Goal: Task Accomplishment & Management: Use online tool/utility

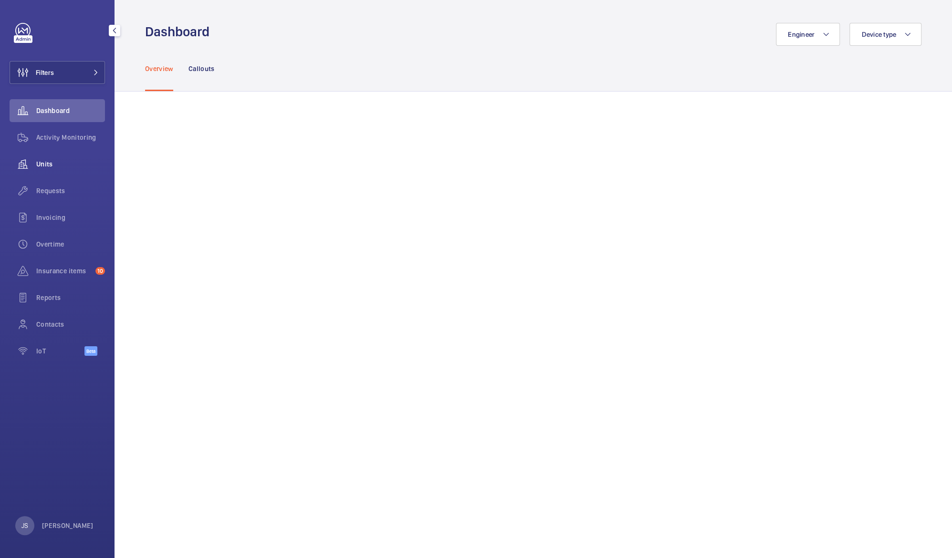
click at [37, 165] on span "Units" at bounding box center [70, 164] width 69 height 10
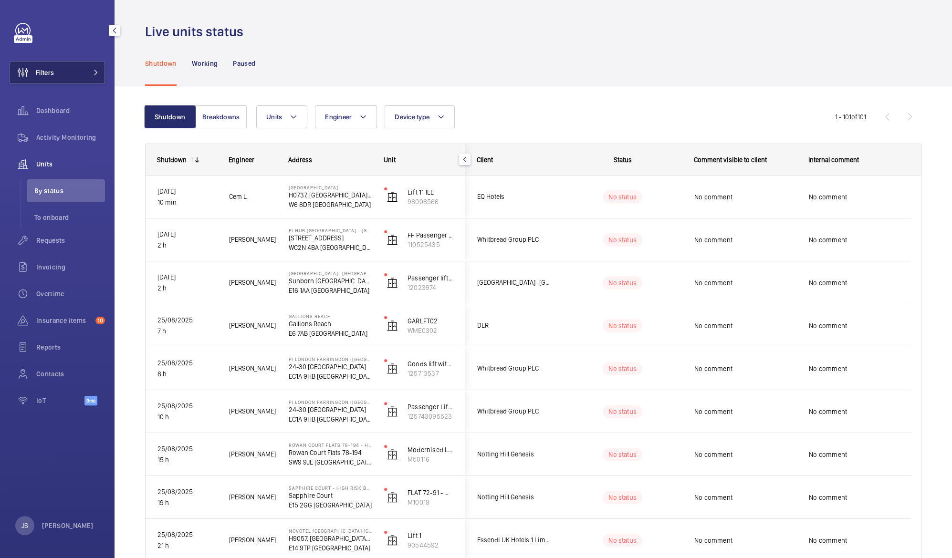
click at [69, 69] on button "Filters" at bounding box center [57, 72] width 95 height 23
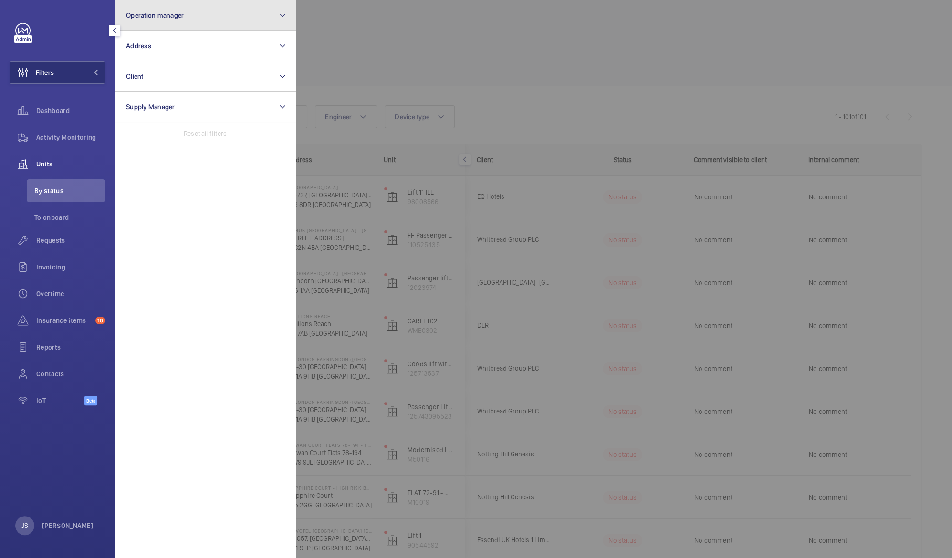
click at [150, 16] on span "Operation manager" at bounding box center [155, 15] width 58 height 8
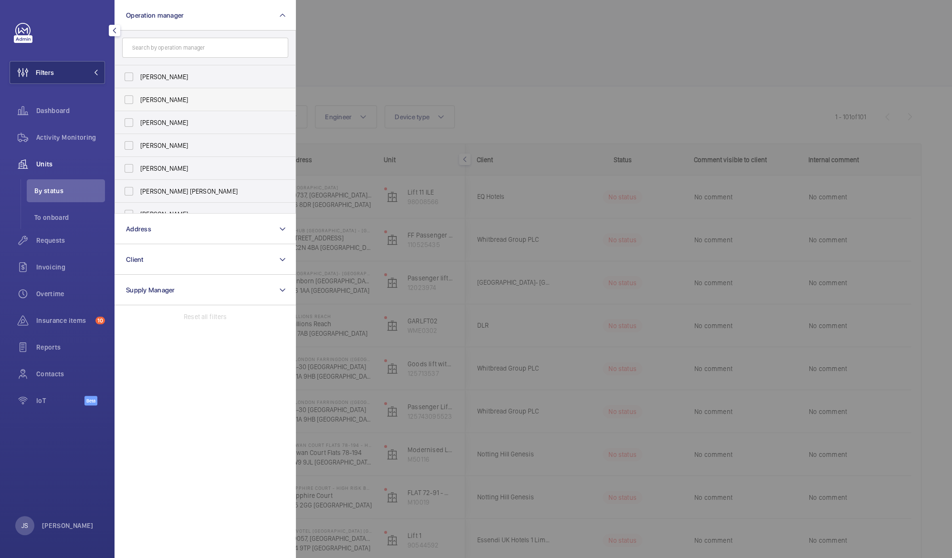
click at [160, 96] on span "[PERSON_NAME]" at bounding box center [205, 100] width 131 height 10
click at [138, 96] on input "[PERSON_NAME]" at bounding box center [128, 99] width 19 height 19
checkbox input "true"
click at [317, 61] on div at bounding box center [772, 279] width 952 height 558
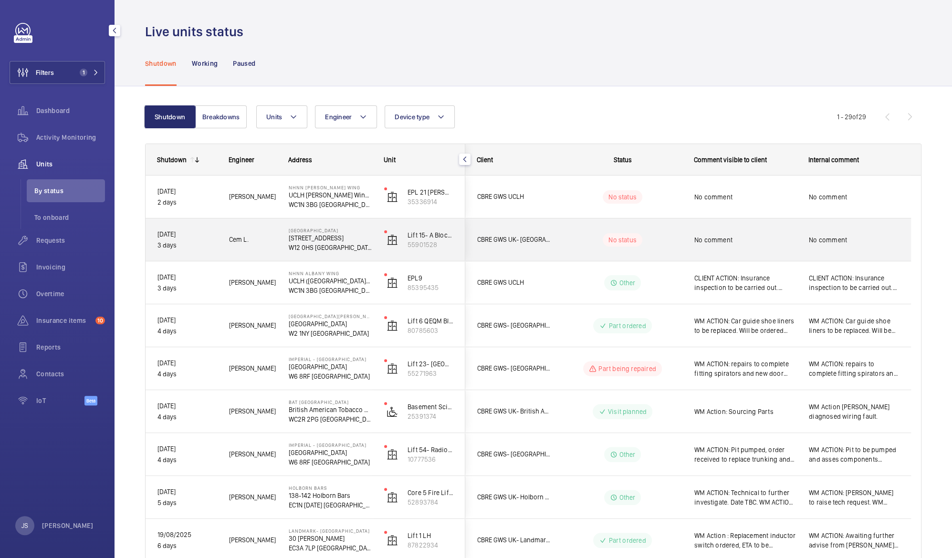
click at [306, 241] on p "[STREET_ADDRESS]" at bounding box center [330, 238] width 83 height 10
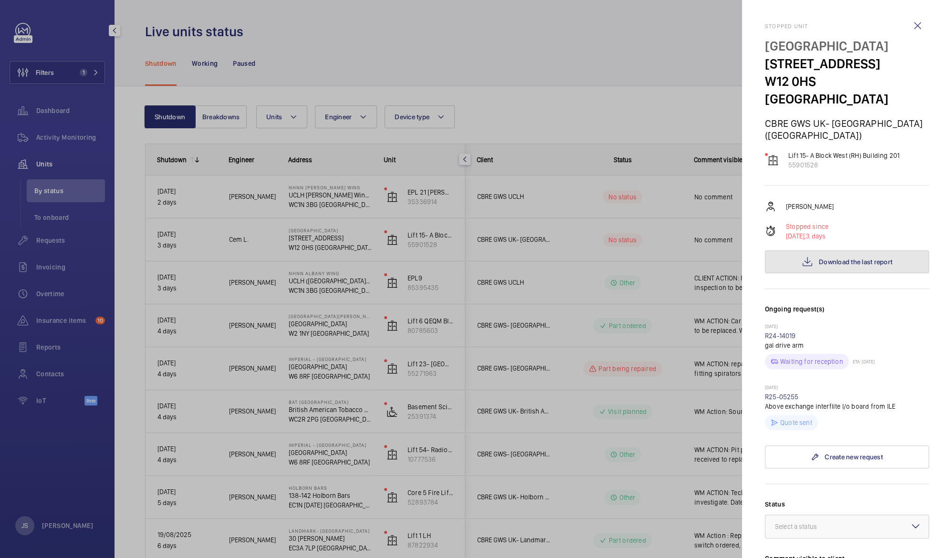
click at [832, 258] on span "Download the last report" at bounding box center [856, 262] width 74 height 8
click at [623, 102] on div at bounding box center [476, 279] width 952 height 558
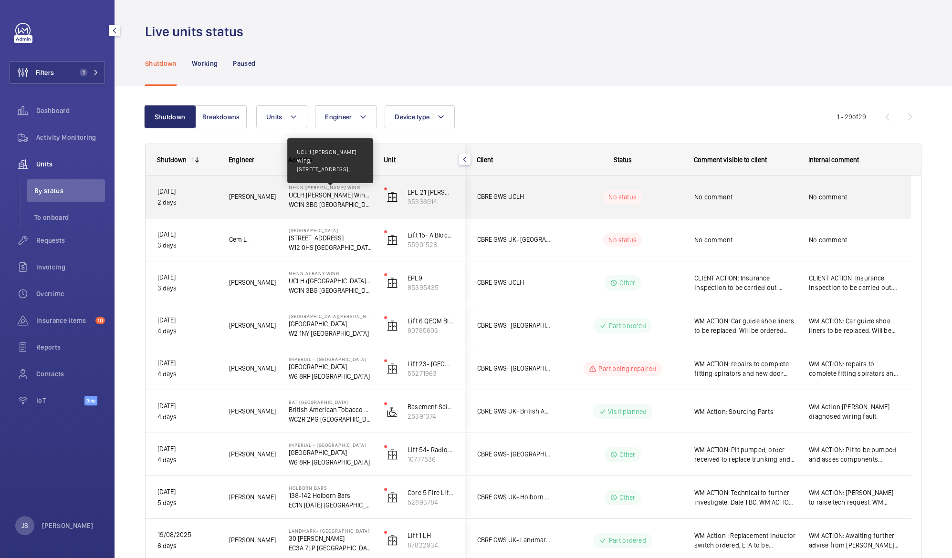
click at [315, 192] on p "UCLH [PERSON_NAME] Wing, [STREET_ADDRESS]," at bounding box center [330, 195] width 83 height 10
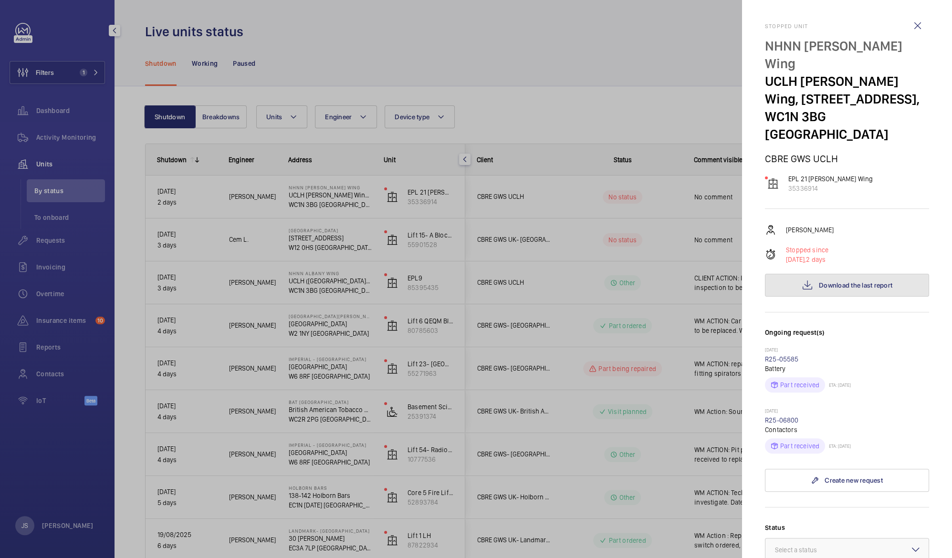
click at [811, 274] on button "Download the last report" at bounding box center [847, 285] width 164 height 23
click at [694, 69] on div at bounding box center [476, 279] width 952 height 558
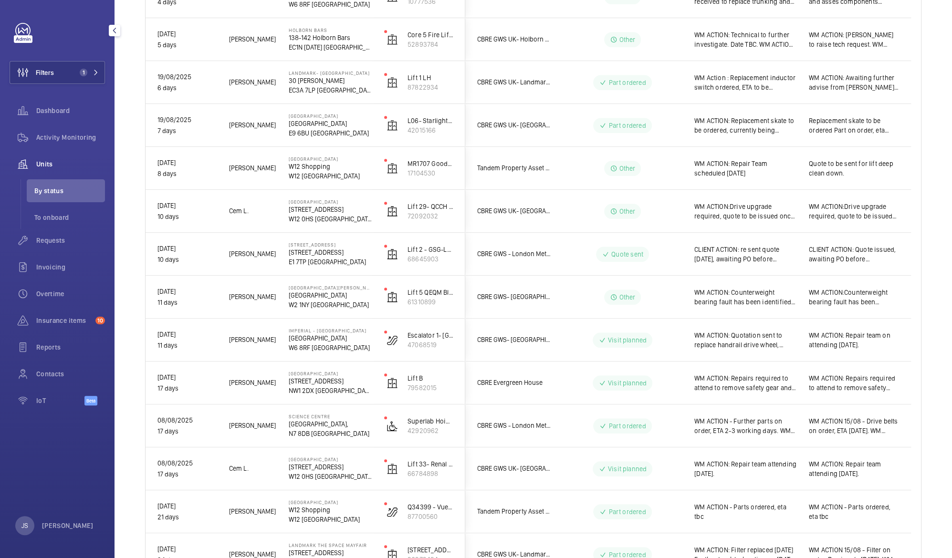
scroll to position [457, 0]
click at [724, 263] on span "CLIENT ACTION: re sent quote [DATE], awaiting PO before proceeding." at bounding box center [746, 255] width 102 height 19
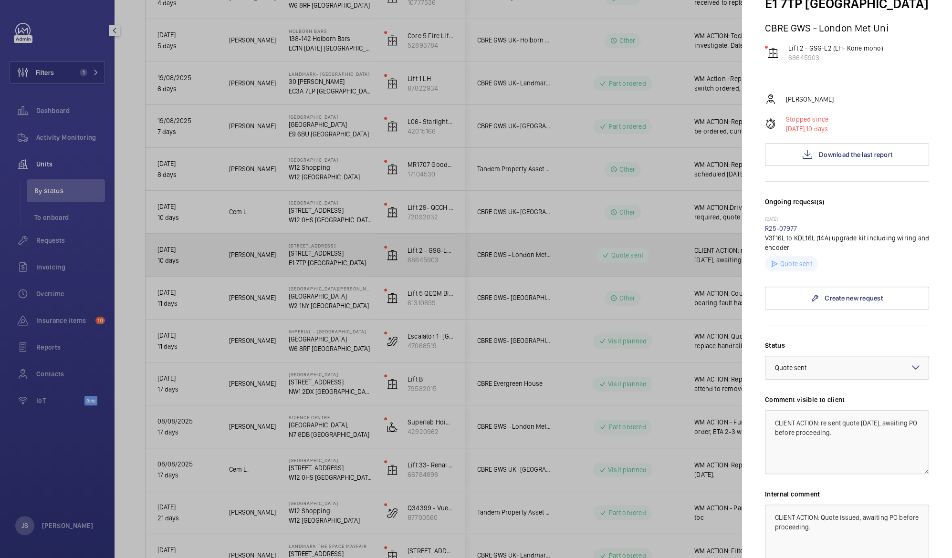
scroll to position [80, 0]
click at [812, 155] on button "Download the last report" at bounding box center [847, 152] width 164 height 23
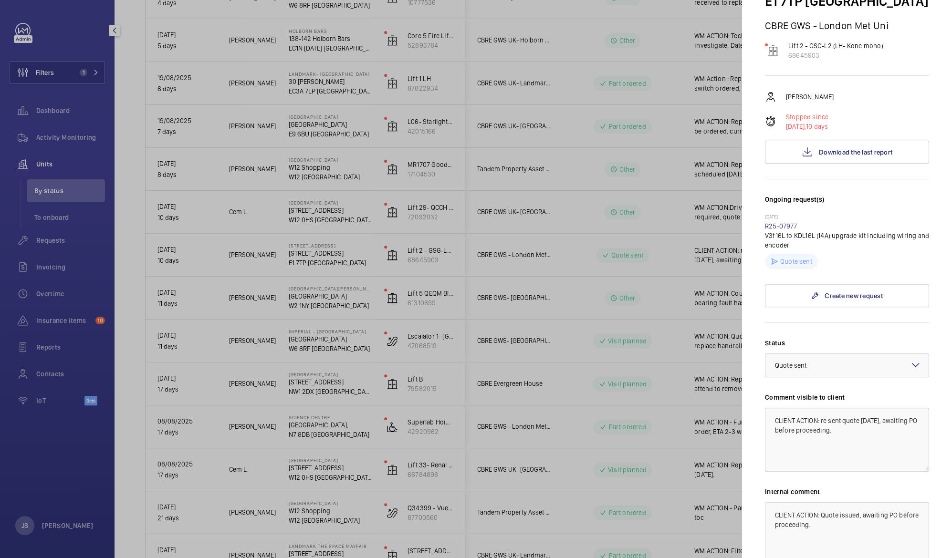
click at [600, 232] on div at bounding box center [476, 279] width 952 height 558
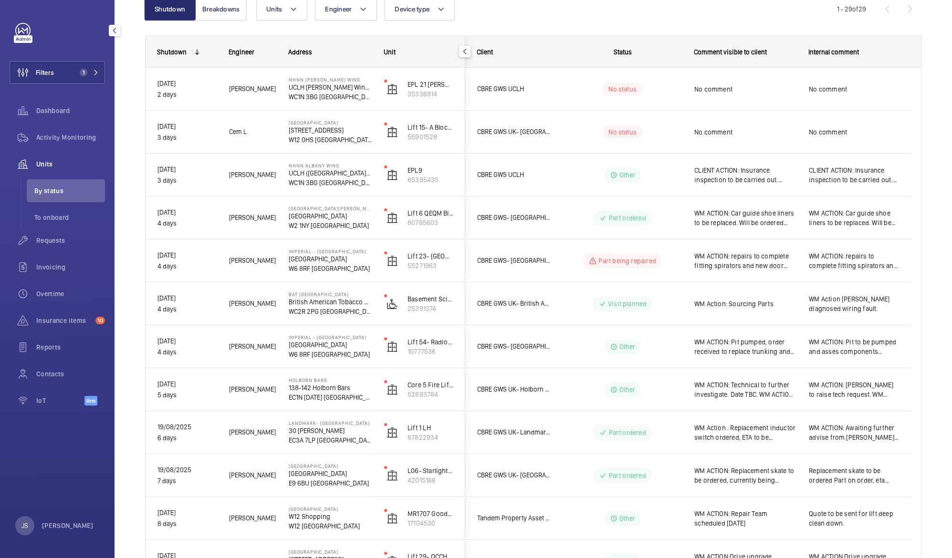
scroll to position [108, 0]
click at [736, 434] on span "WM Action : Replacement inductor switch ordered, ETA to be confirmed. WM ACTION…" at bounding box center [746, 432] width 102 height 19
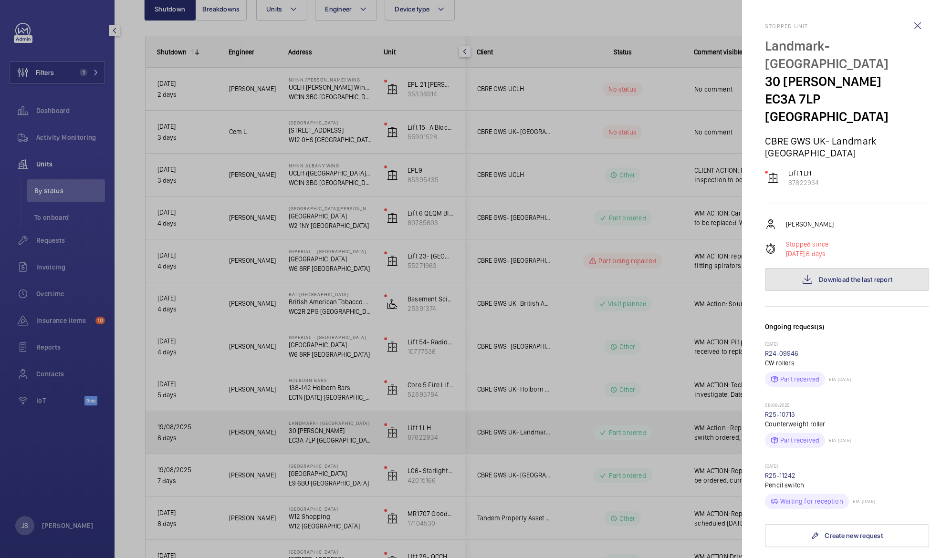
click at [817, 268] on button "Download the last report" at bounding box center [847, 279] width 164 height 23
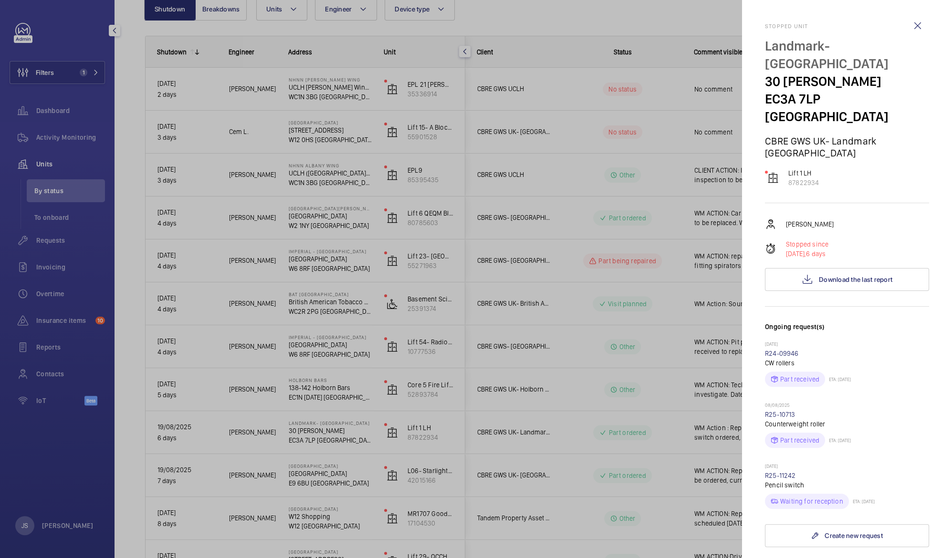
click at [546, 381] on div at bounding box center [476, 279] width 952 height 558
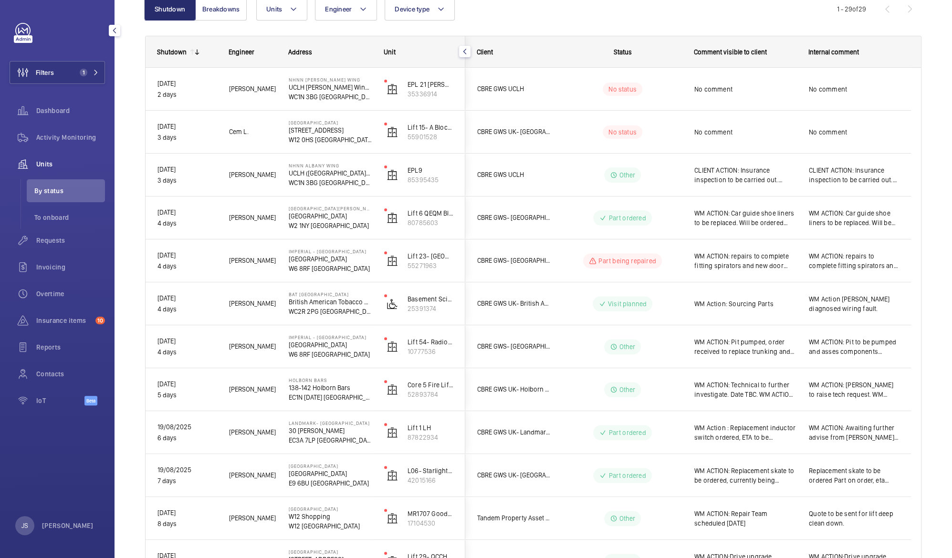
click at [310, 399] on p "EC1N [DATE] [GEOGRAPHIC_DATA]" at bounding box center [330, 398] width 83 height 10
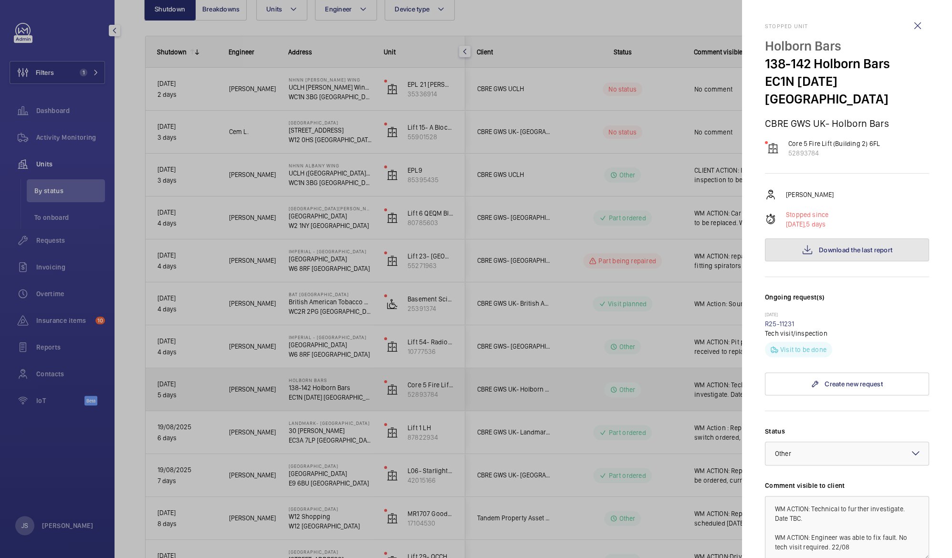
click at [825, 246] on span "Download the last report" at bounding box center [856, 250] width 74 height 8
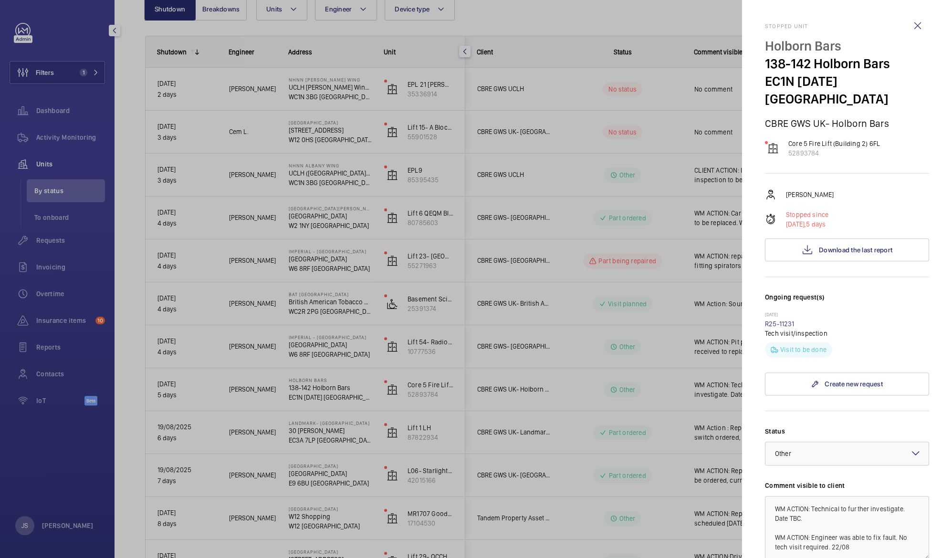
click at [192, 348] on div at bounding box center [476, 279] width 952 height 558
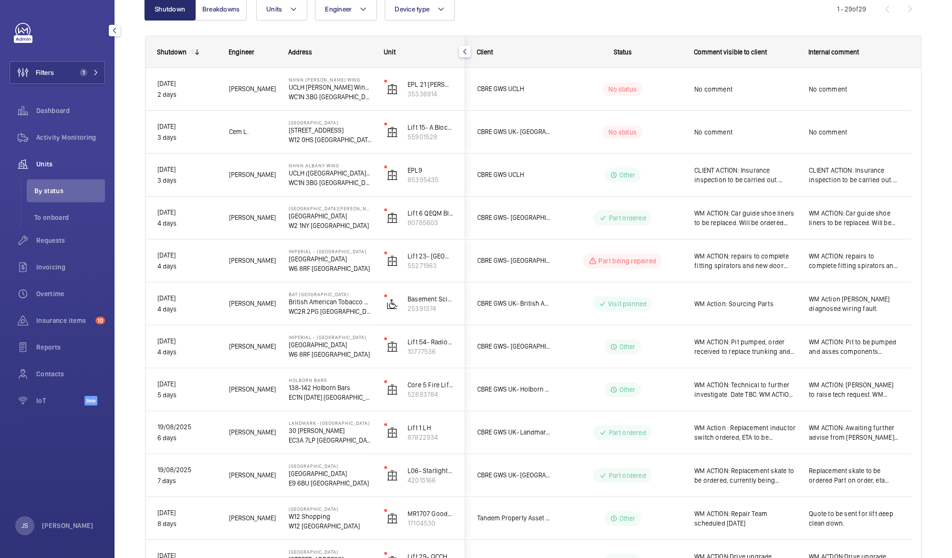
click at [299, 350] on p "W6 8RF [GEOGRAPHIC_DATA]" at bounding box center [330, 355] width 83 height 10
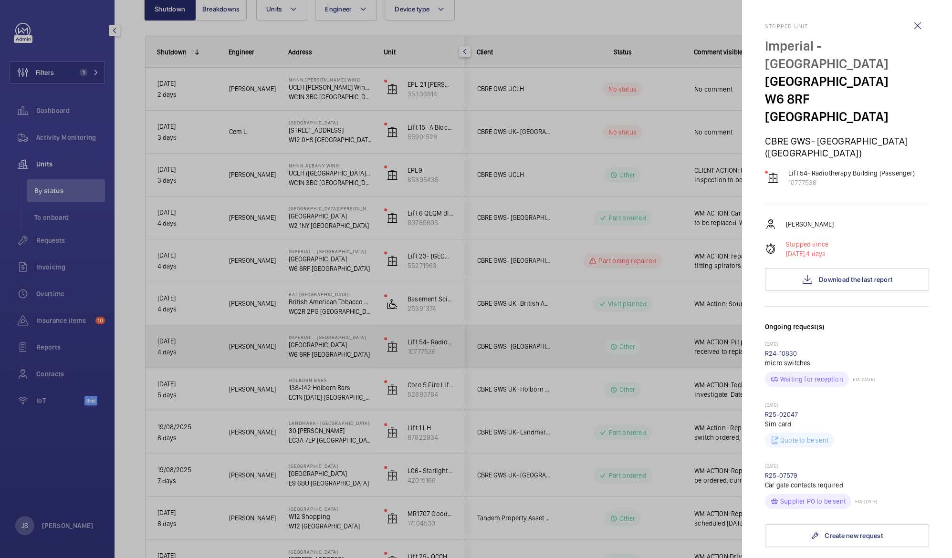
click at [313, 302] on div at bounding box center [476, 279] width 952 height 558
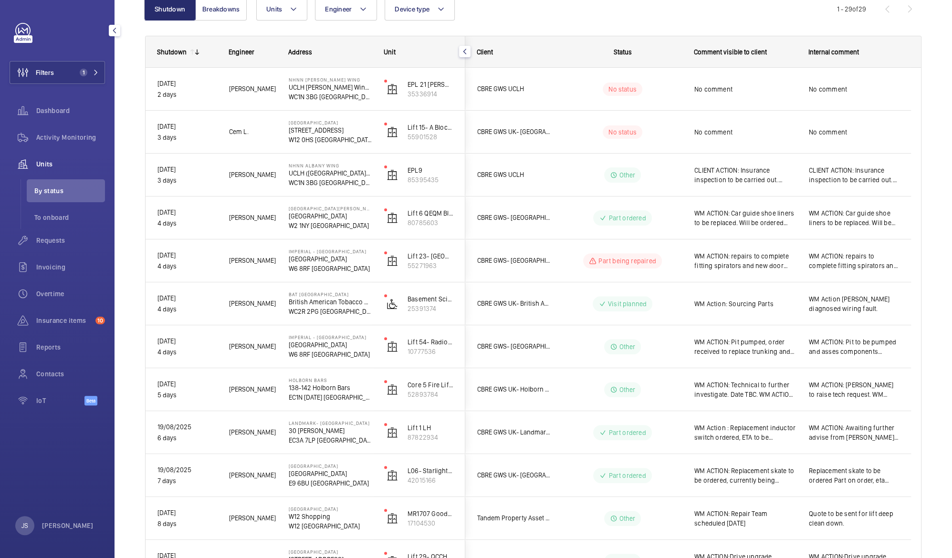
click at [317, 309] on p "WC2R 2PG [GEOGRAPHIC_DATA]" at bounding box center [330, 312] width 83 height 10
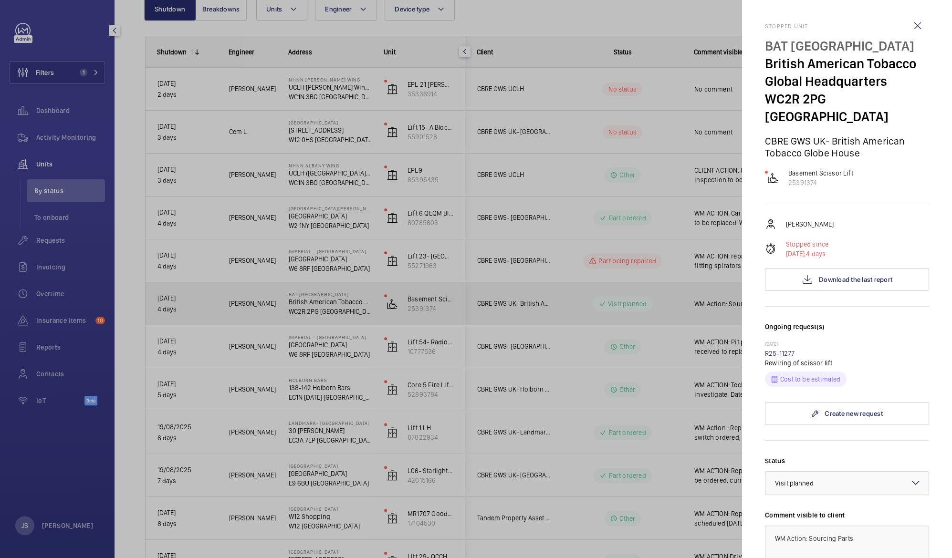
click at [257, 264] on div at bounding box center [476, 279] width 952 height 558
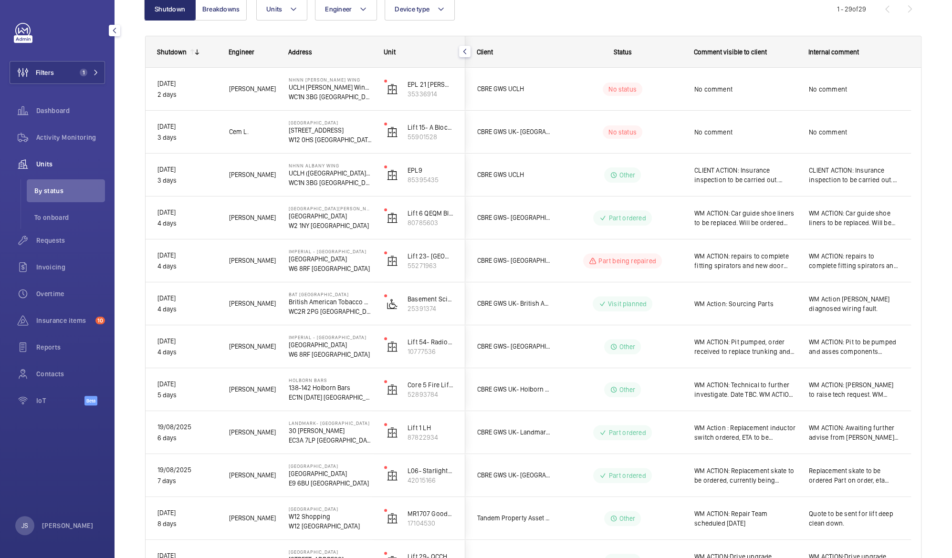
click at [313, 268] on p "W6 8RF [GEOGRAPHIC_DATA]" at bounding box center [330, 269] width 83 height 10
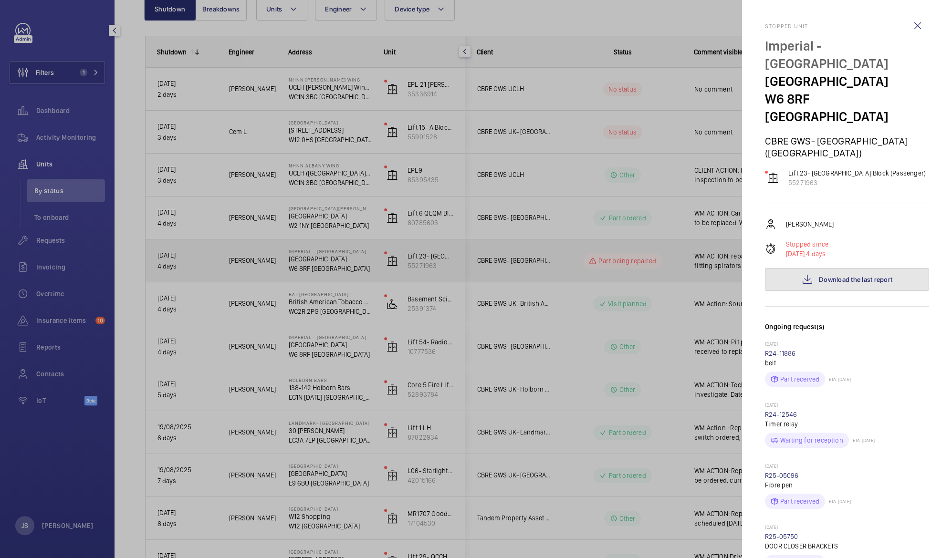
click at [828, 270] on button "Download the last report" at bounding box center [847, 279] width 164 height 23
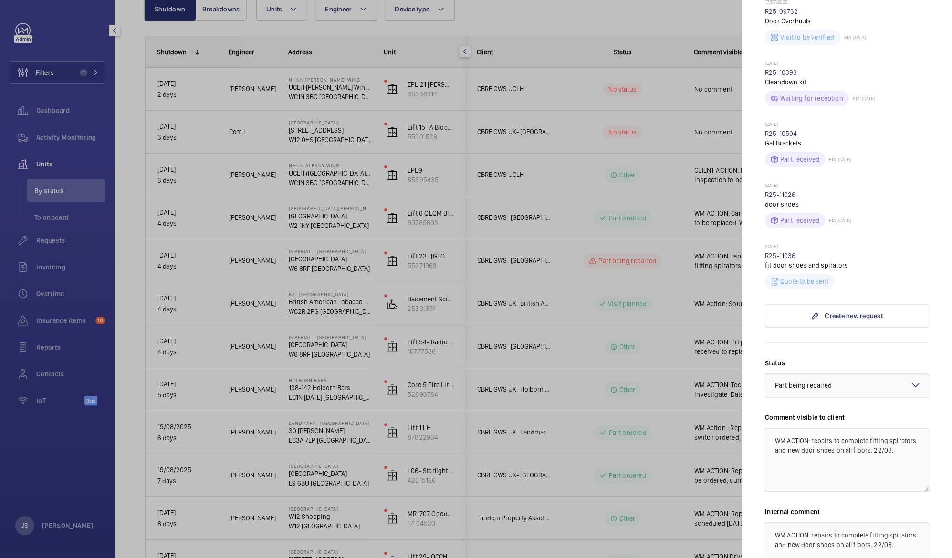
scroll to position [933, 0]
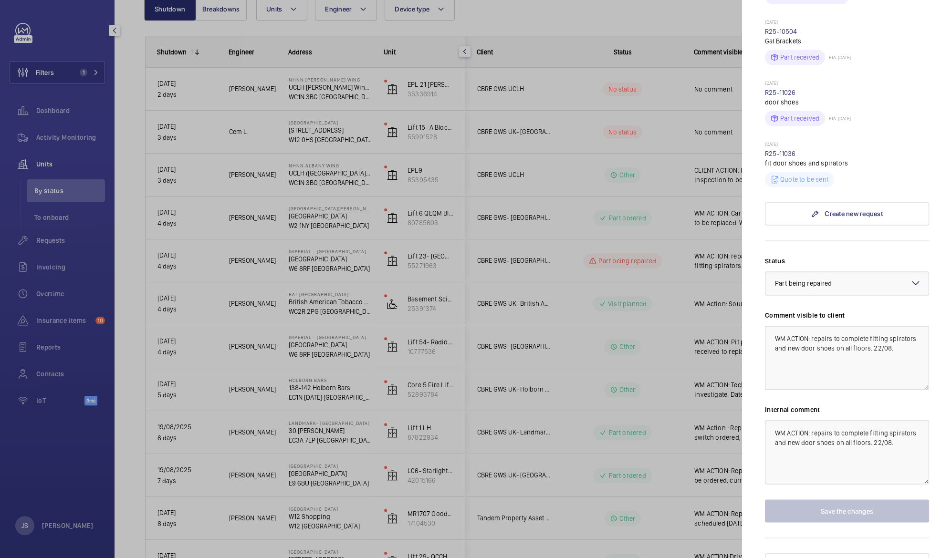
click at [663, 340] on div at bounding box center [476, 279] width 952 height 558
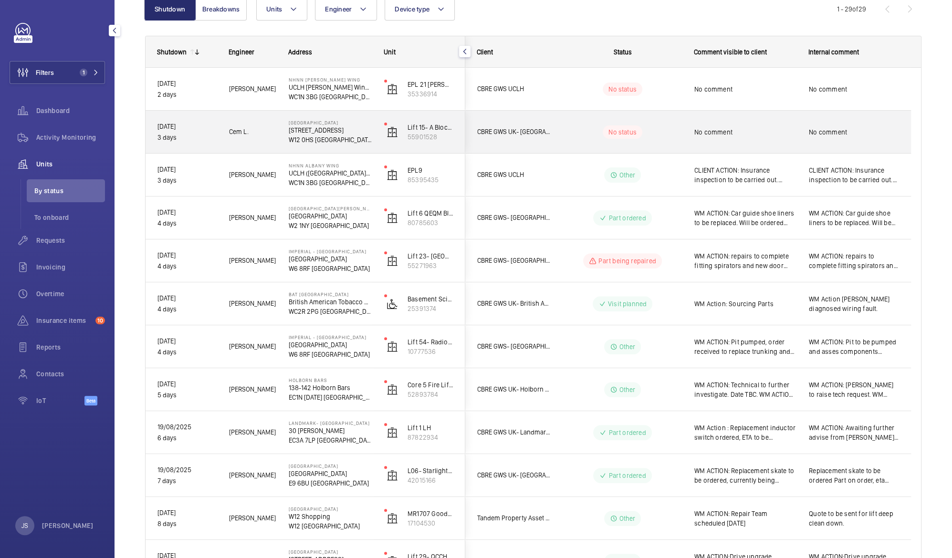
click at [513, 143] on div "CBRE GWS UK- [GEOGRAPHIC_DATA] ([GEOGRAPHIC_DATA])" at bounding box center [508, 132] width 85 height 30
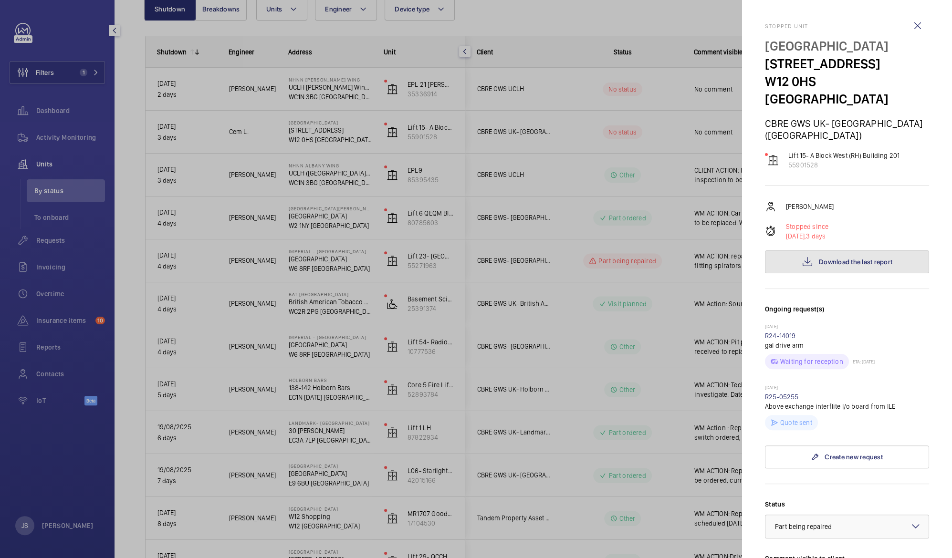
click at [814, 251] on button "Download the last report" at bounding box center [847, 262] width 164 height 23
click at [449, 118] on div at bounding box center [476, 279] width 952 height 558
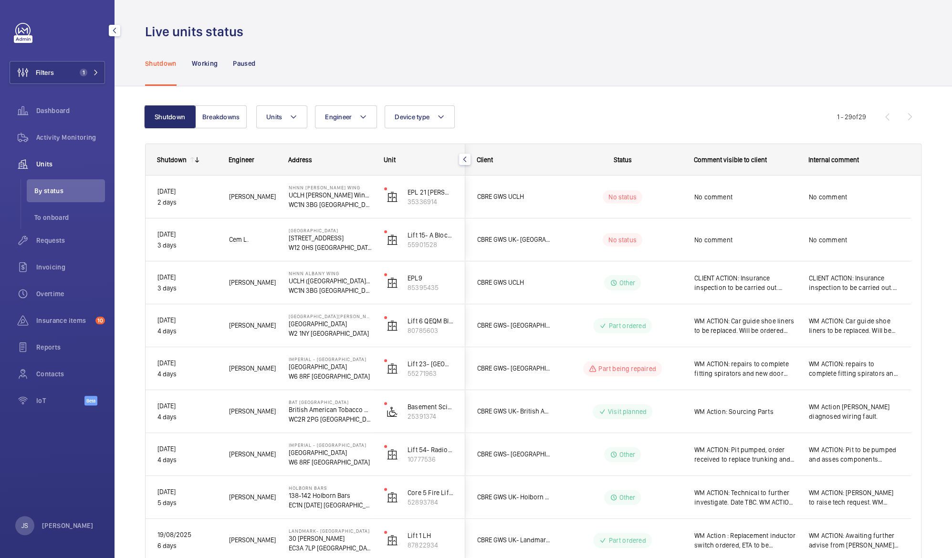
click at [510, 55] on div "Shutdown Working Paused" at bounding box center [533, 63] width 777 height 45
